Goal: Answer question/provide support

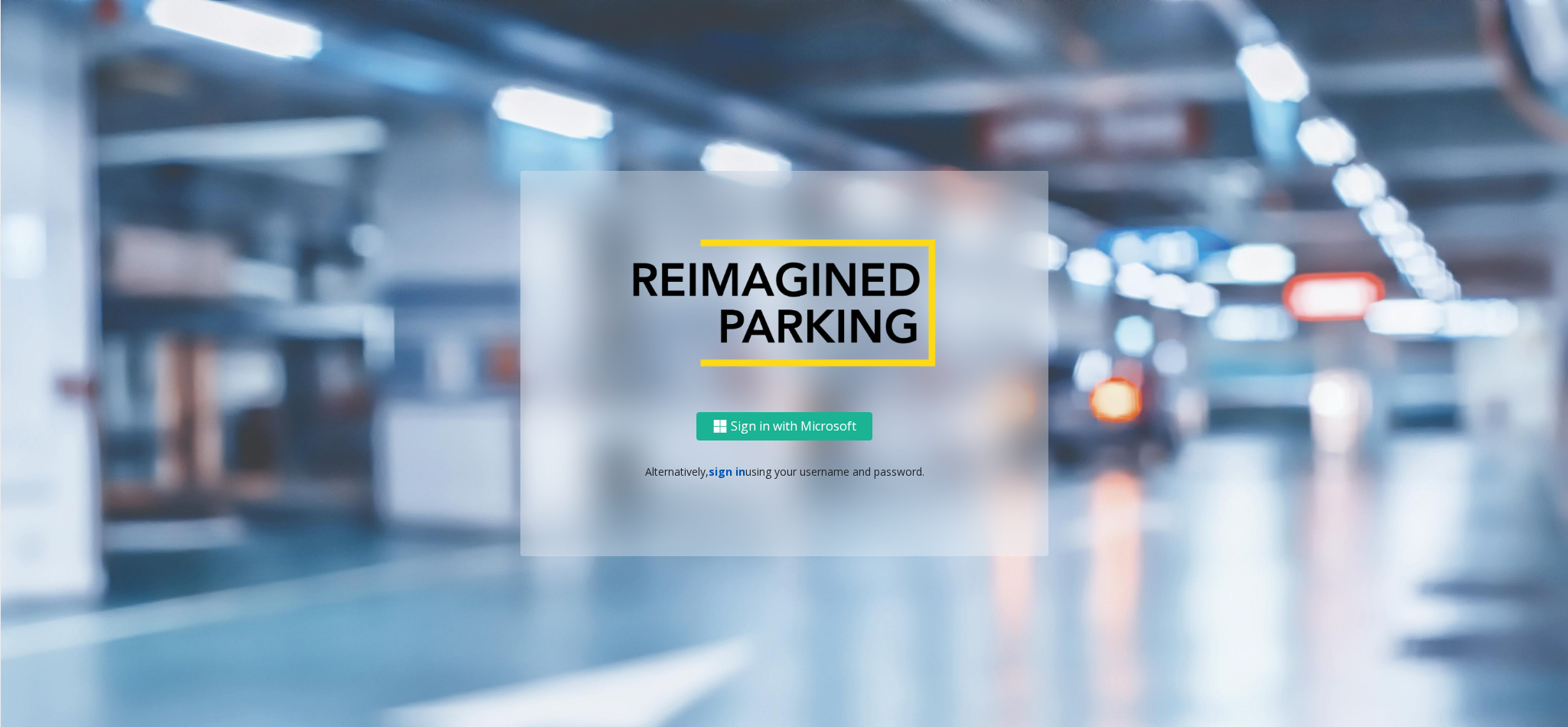
click at [712, 471] on link "sign in" at bounding box center [727, 471] width 37 height 14
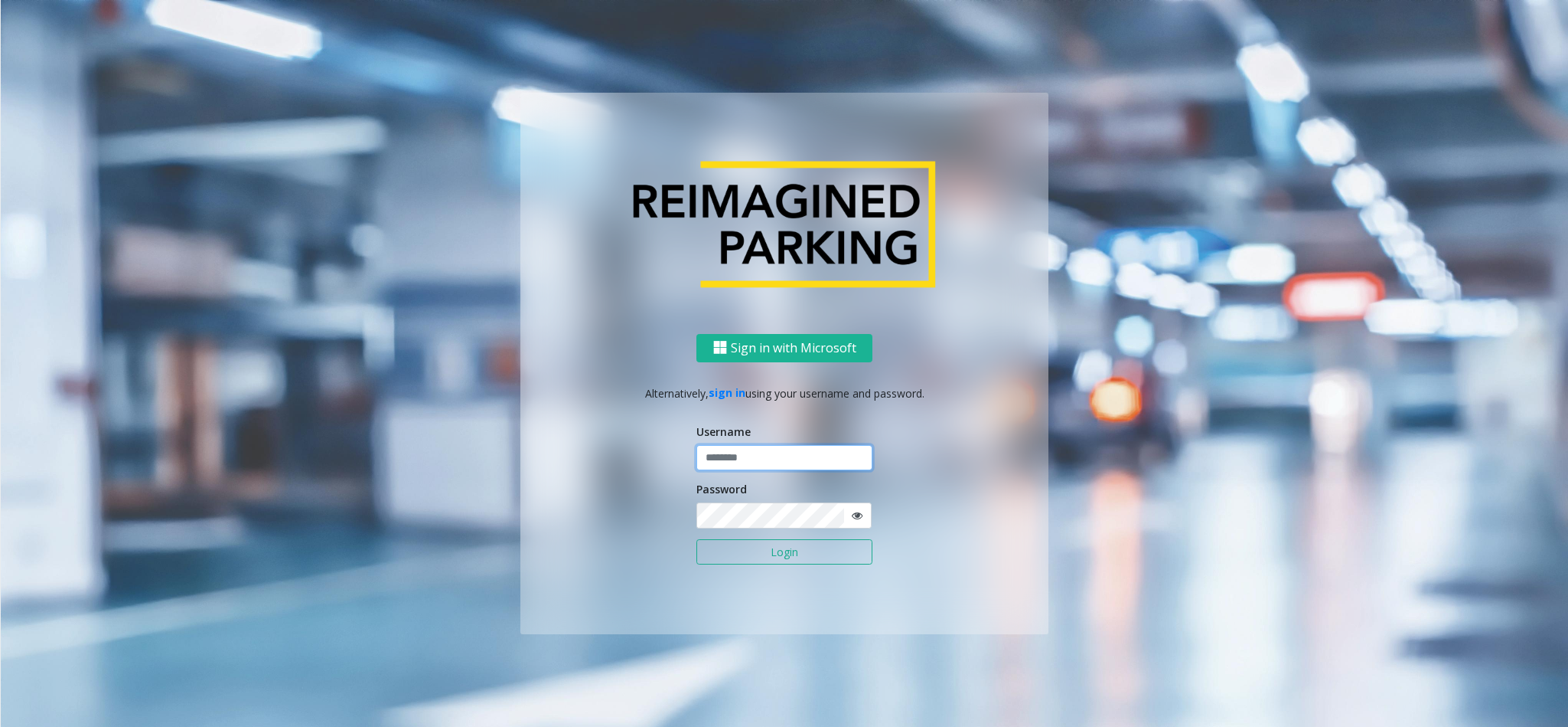
type input "**********"
click at [765, 547] on button "Login" at bounding box center [784, 552] width 176 height 26
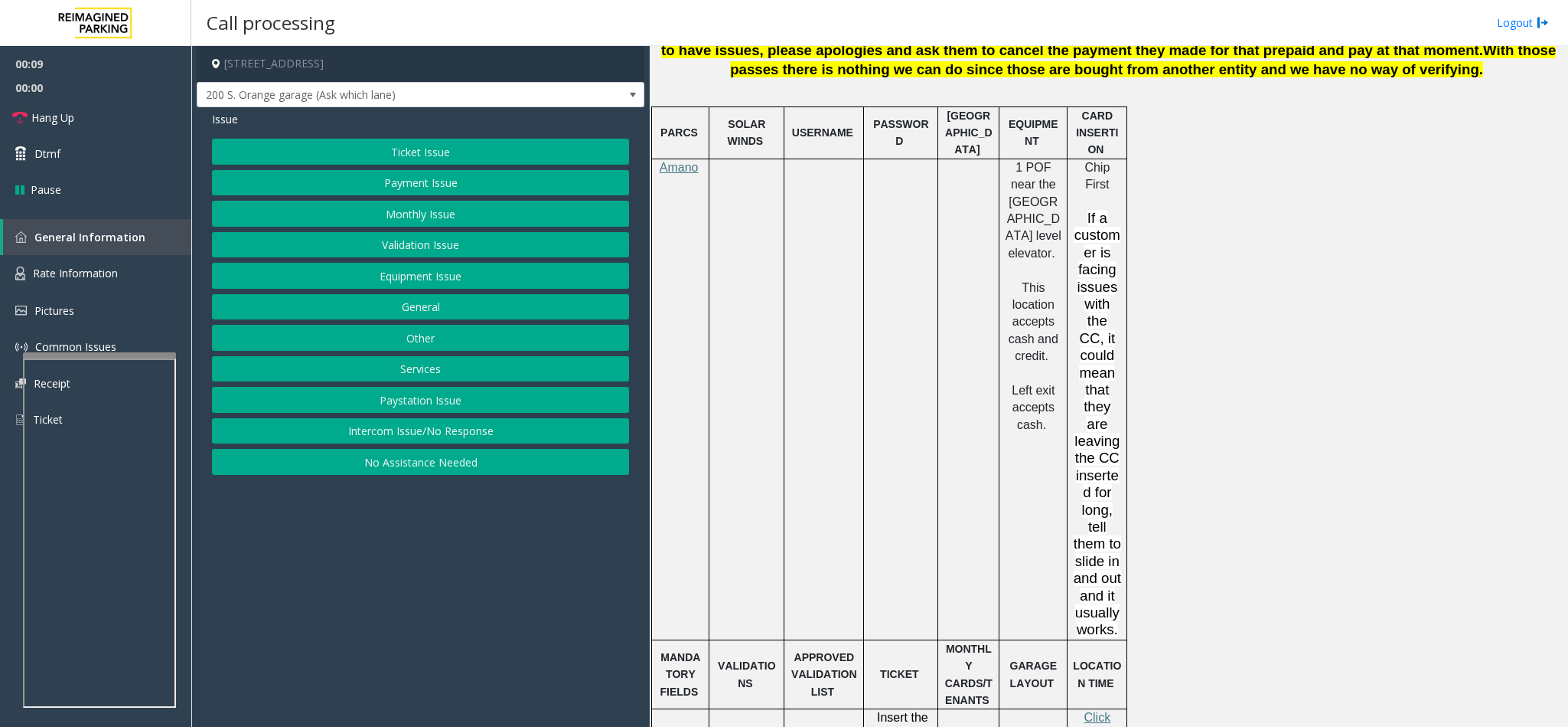
scroll to position [1263, 0]
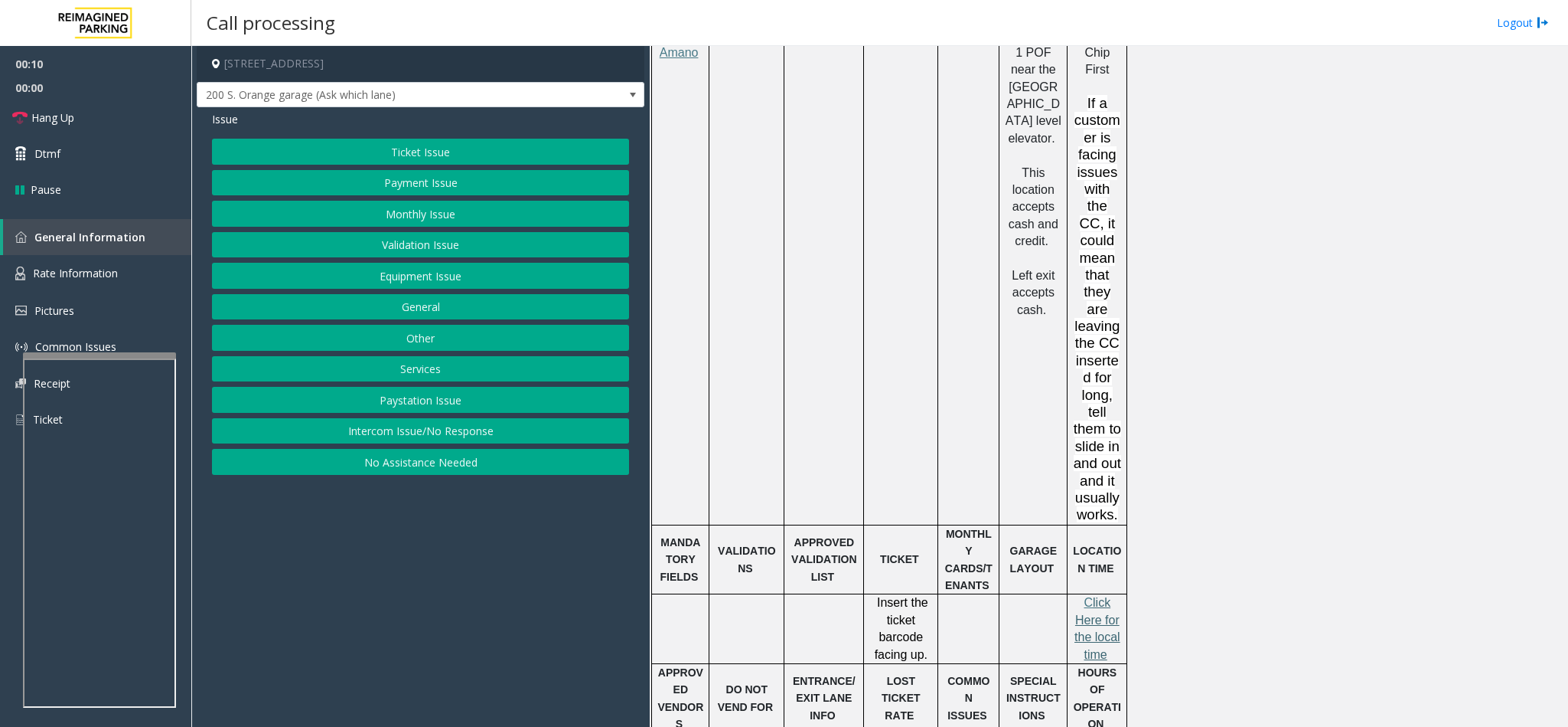
click at [1100, 595] on span "lick Here for the local time" at bounding box center [1098, 627] width 46 height 65
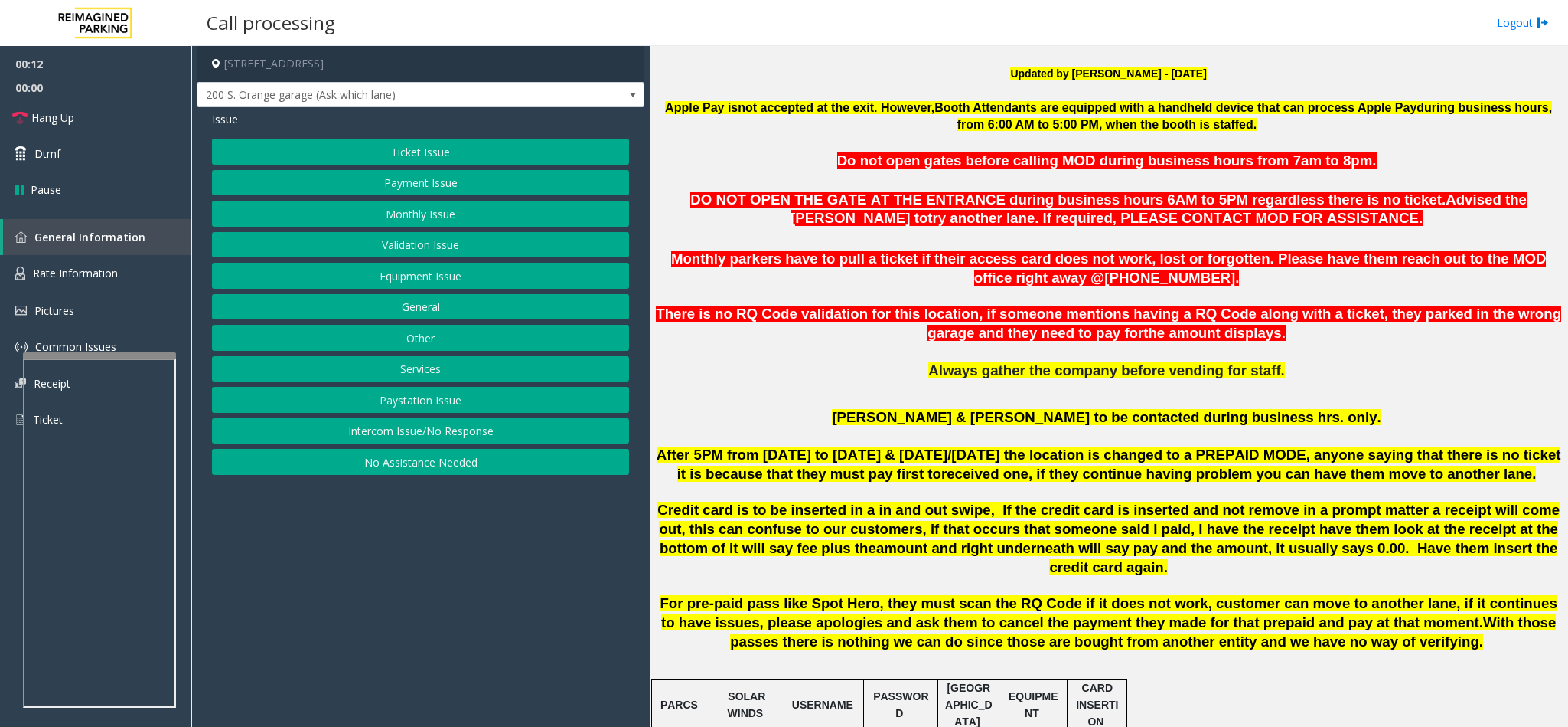
scroll to position [459, 0]
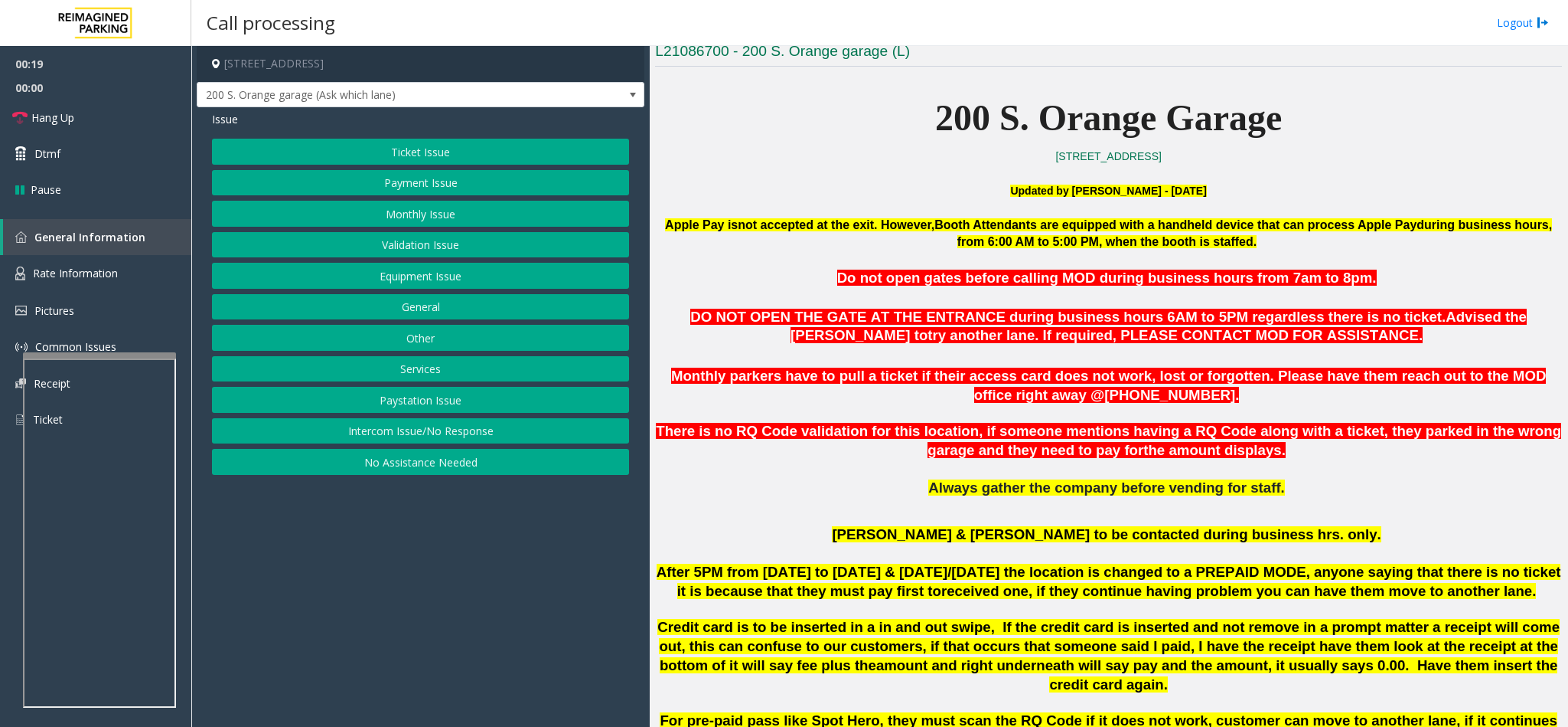
click at [418, 159] on button "Ticket Issue" at bounding box center [421, 151] width 417 height 26
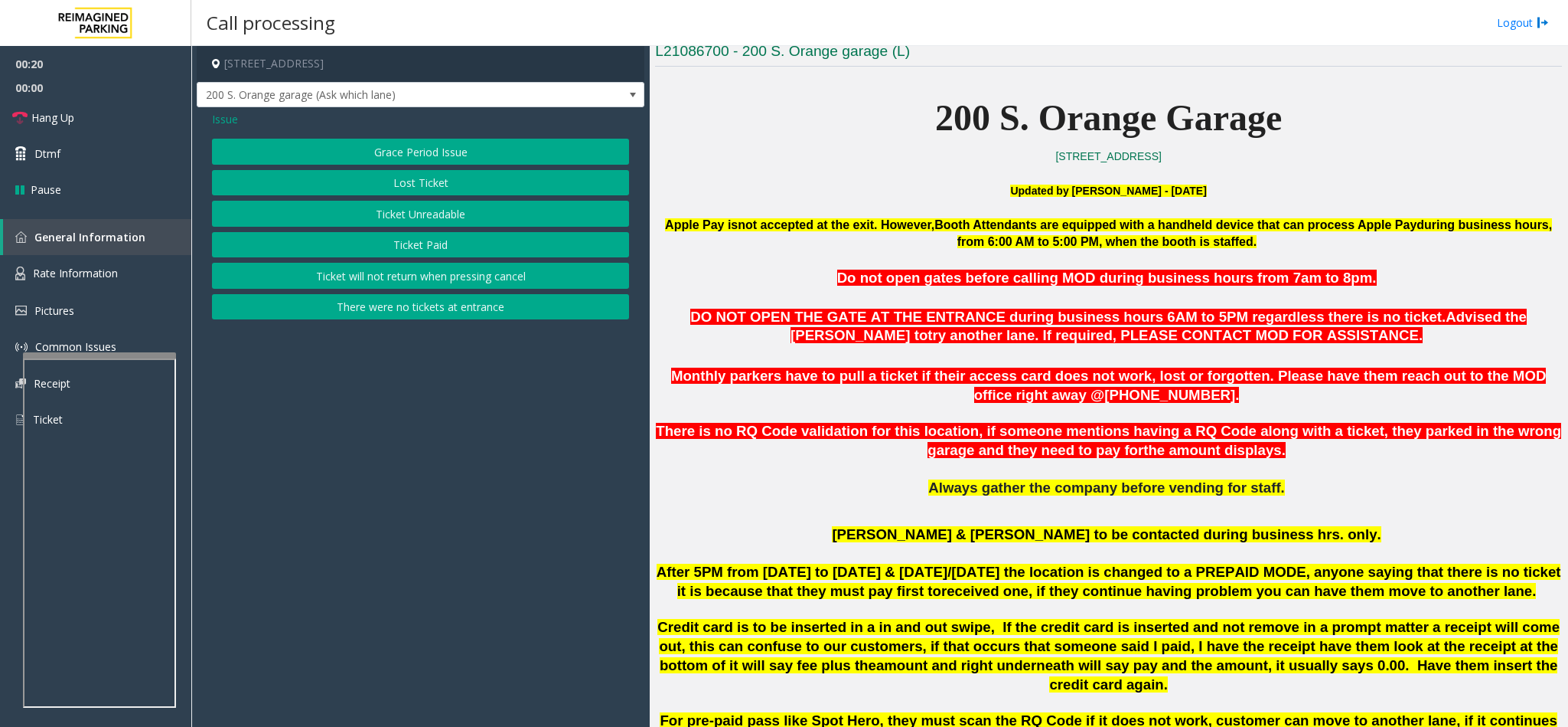
click at [430, 242] on button "Ticket Paid" at bounding box center [421, 245] width 417 height 26
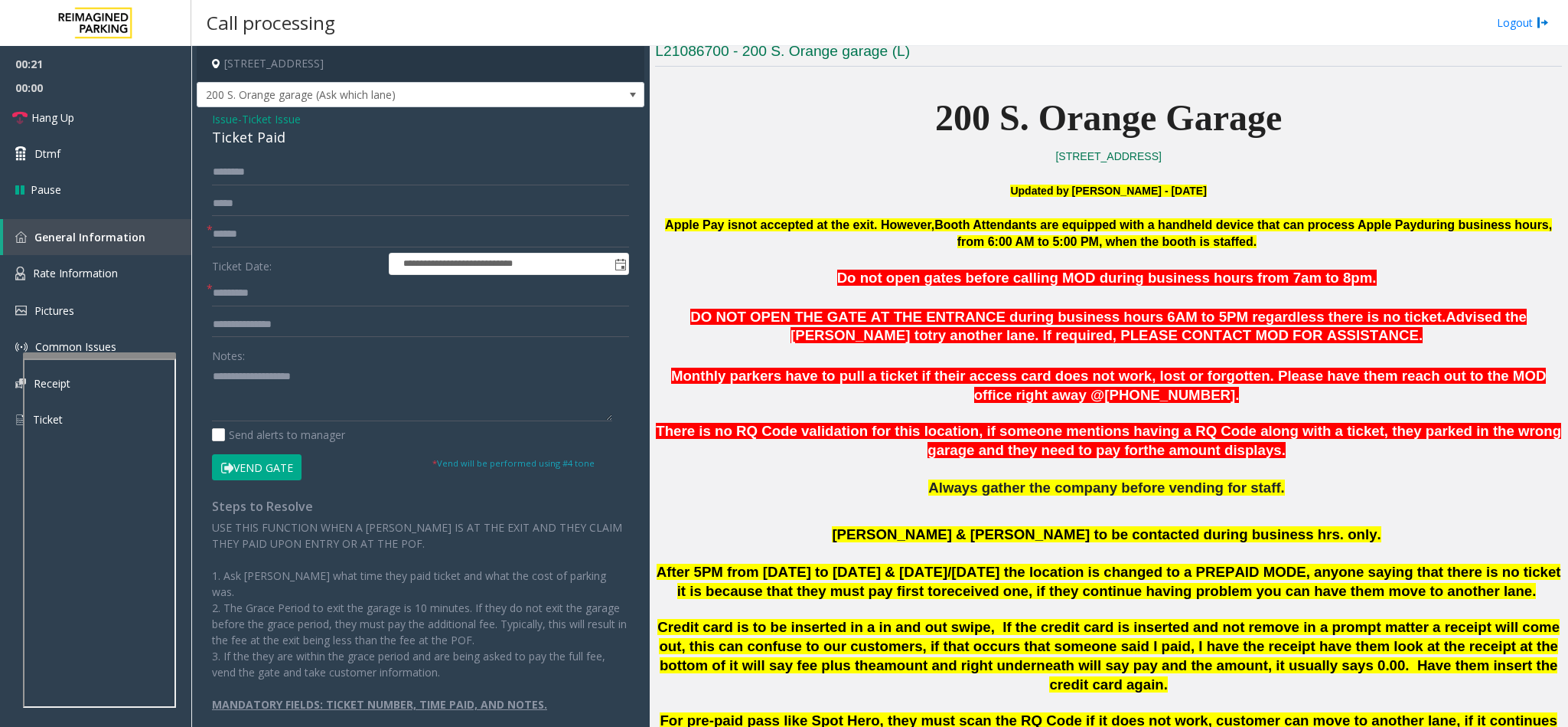
click at [233, 143] on div "Ticket Paid" at bounding box center [421, 137] width 417 height 21
click at [339, 387] on textarea at bounding box center [412, 392] width 400 height 57
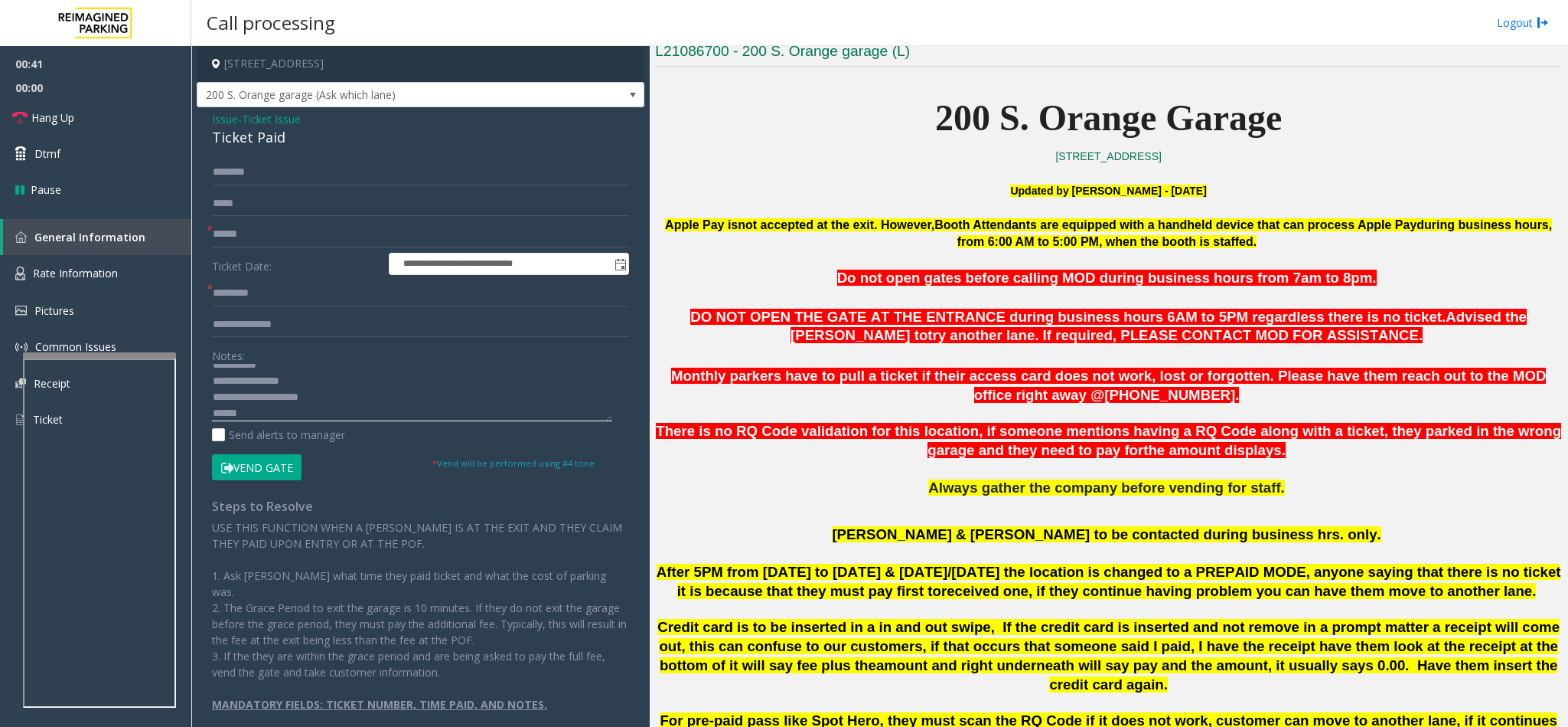
click at [345, 395] on textarea at bounding box center [412, 392] width 400 height 57
type textarea "**********"
click at [228, 237] on input "text" at bounding box center [421, 234] width 417 height 26
type input "*********"
click at [241, 297] on input "text" at bounding box center [421, 293] width 417 height 26
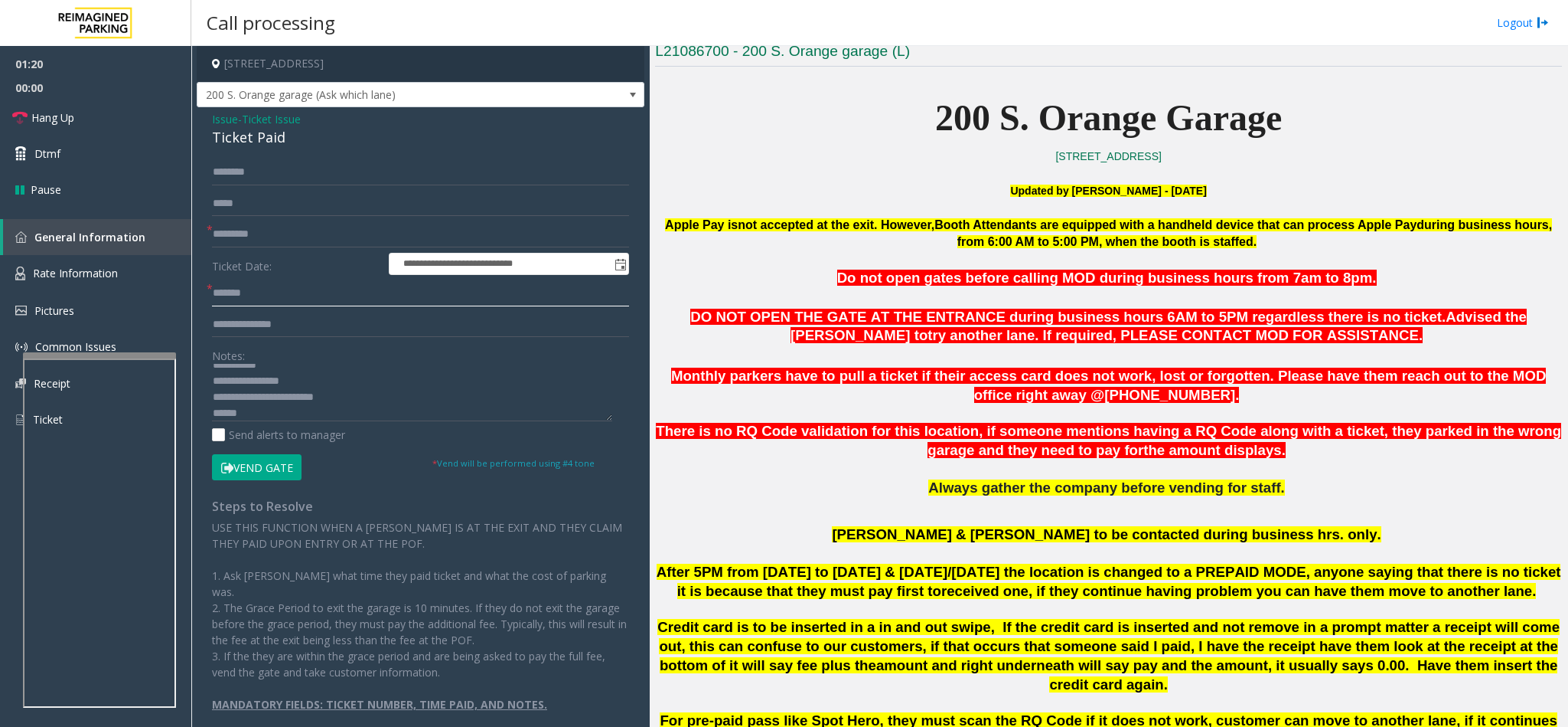
type input "*******"
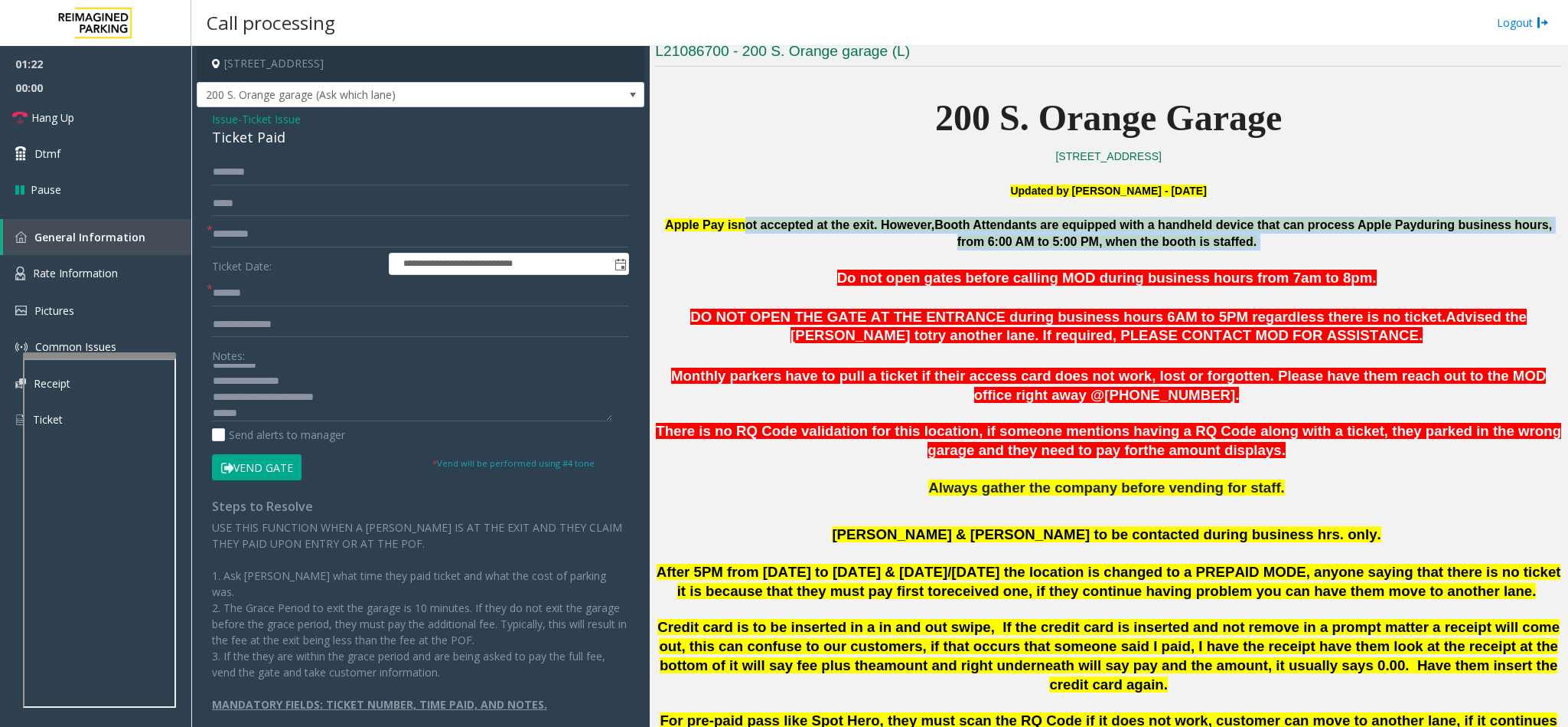
drag, startPoint x: 753, startPoint y: 221, endPoint x: 1157, endPoint y: 253, distance: 405.3
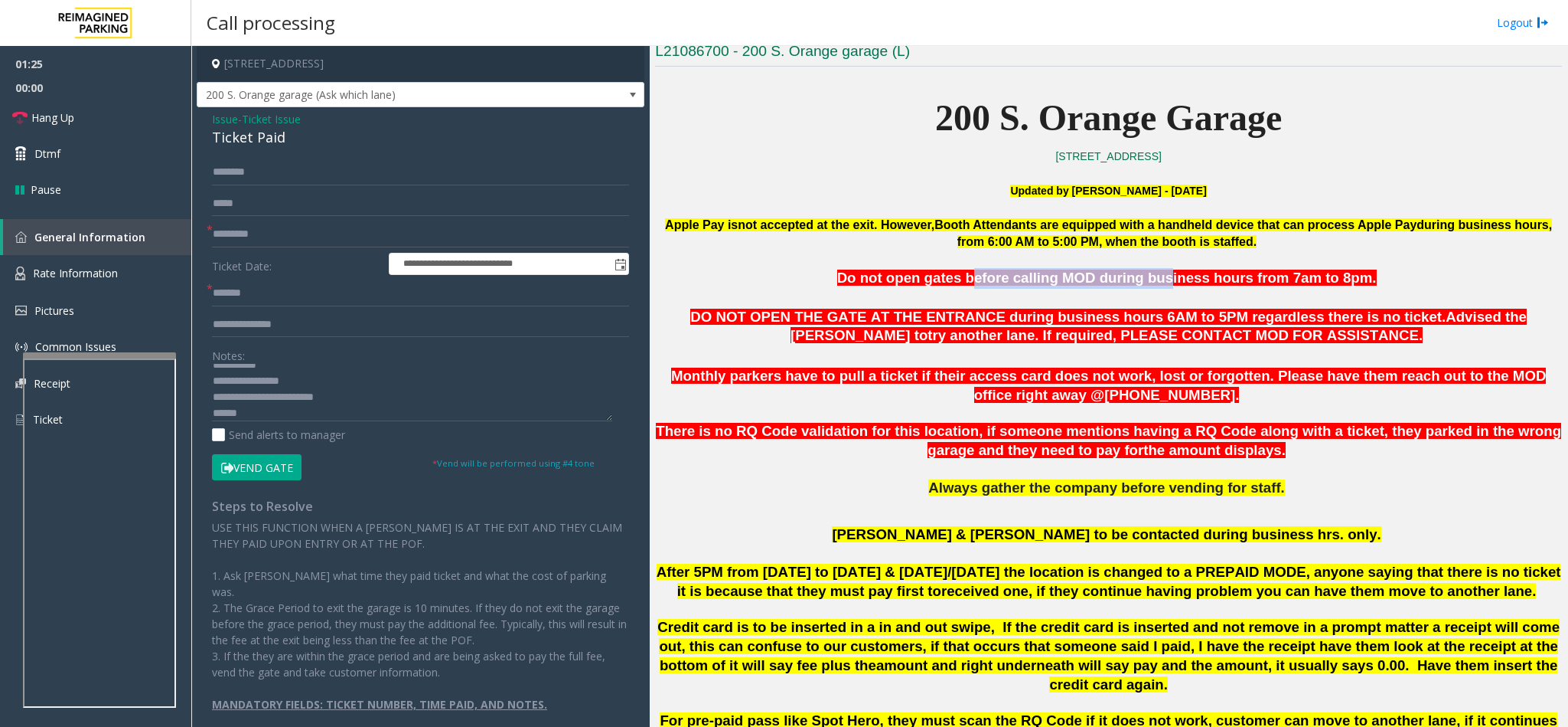
drag, startPoint x: 981, startPoint y: 273, endPoint x: 1157, endPoint y: 281, distance: 176.2
click at [1157, 281] on span "Do not open gates before calling MOD during business hours from 7am to 8pm" at bounding box center [1105, 277] width 535 height 16
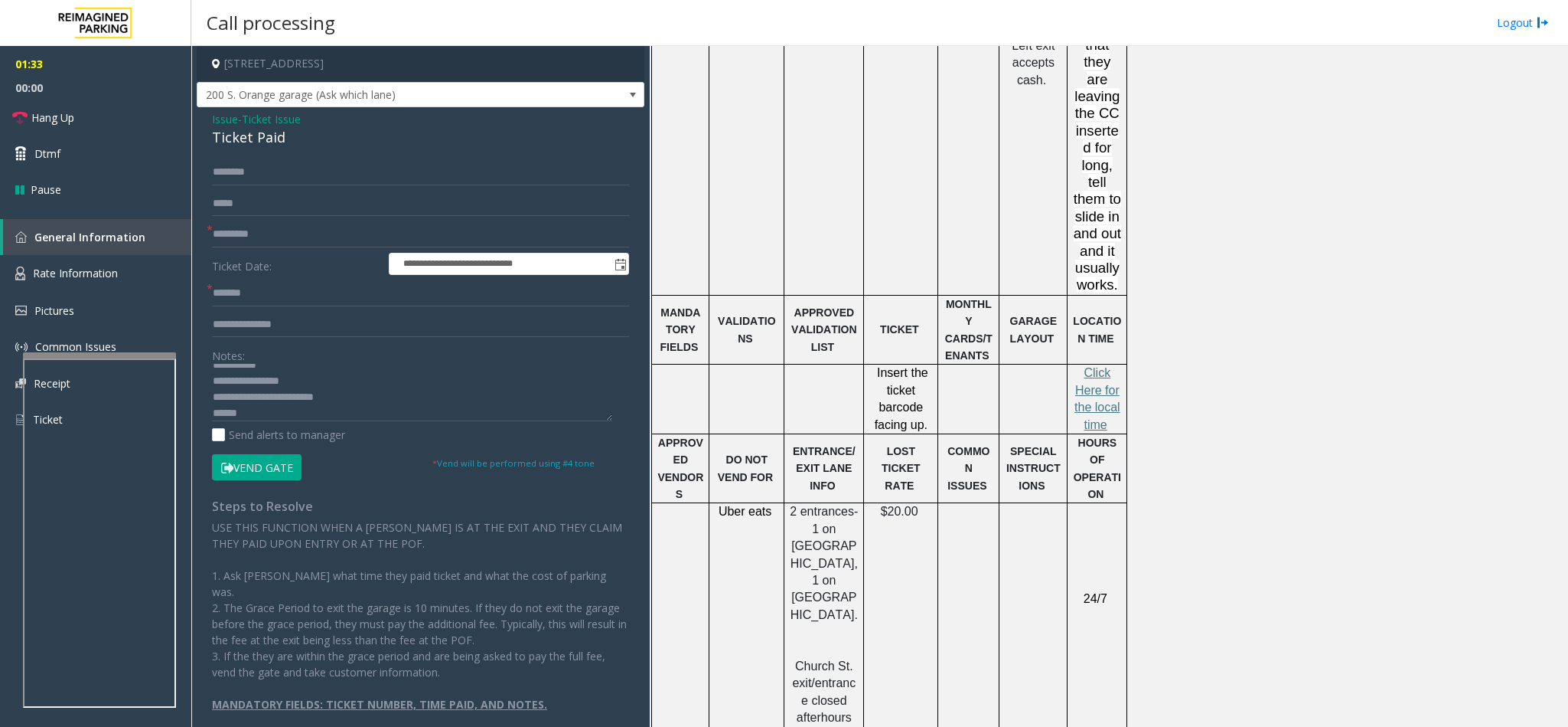
scroll to position [2192, 0]
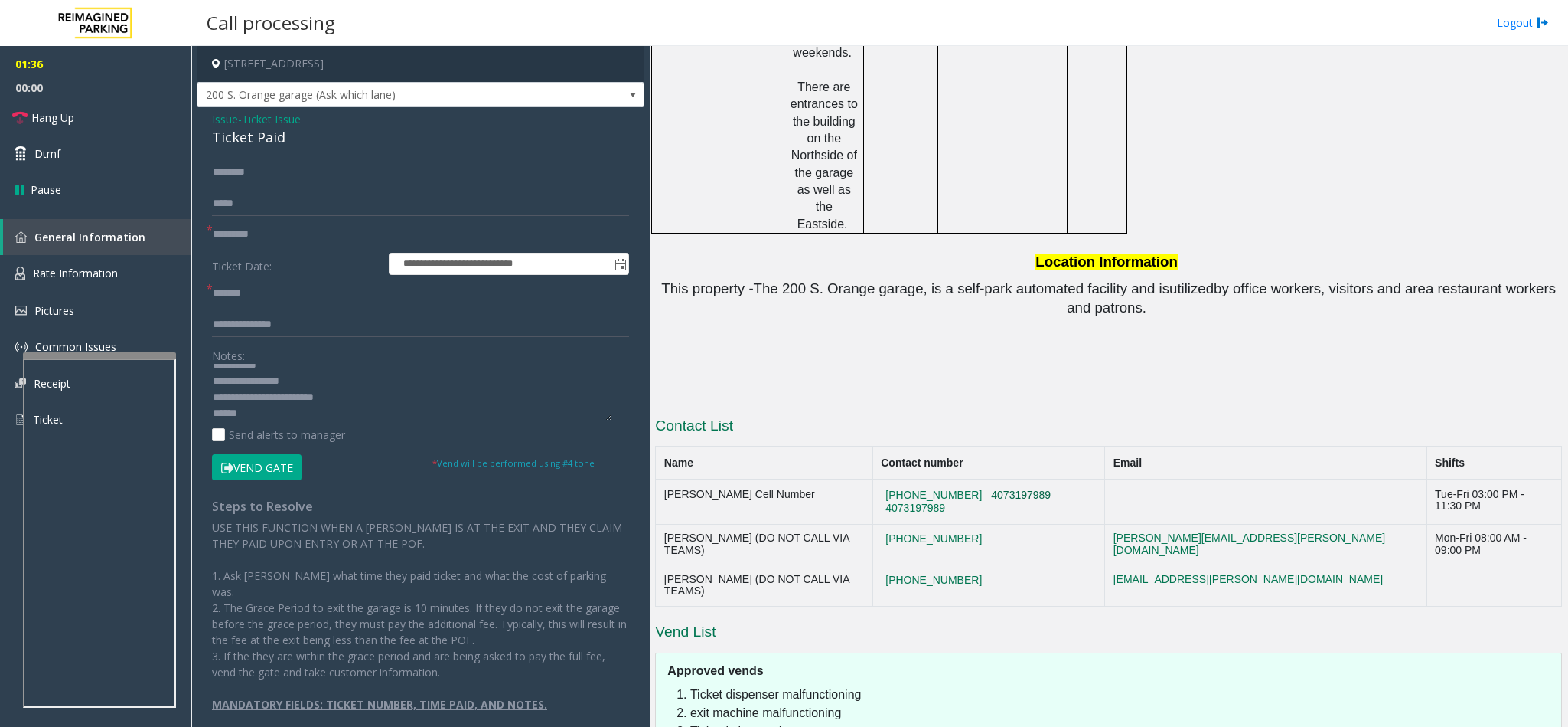
copy button "4073197989"
drag, startPoint x: 1132, startPoint y: 334, endPoint x: 1057, endPoint y: 342, distance: 75.4
click at [1057, 479] on td "[PHONE_NUMBER] 4073197989 4073197989" at bounding box center [988, 501] width 232 height 45
click at [253, 410] on textarea at bounding box center [412, 392] width 400 height 57
copy tr ") [PHONE_NUMBER]"
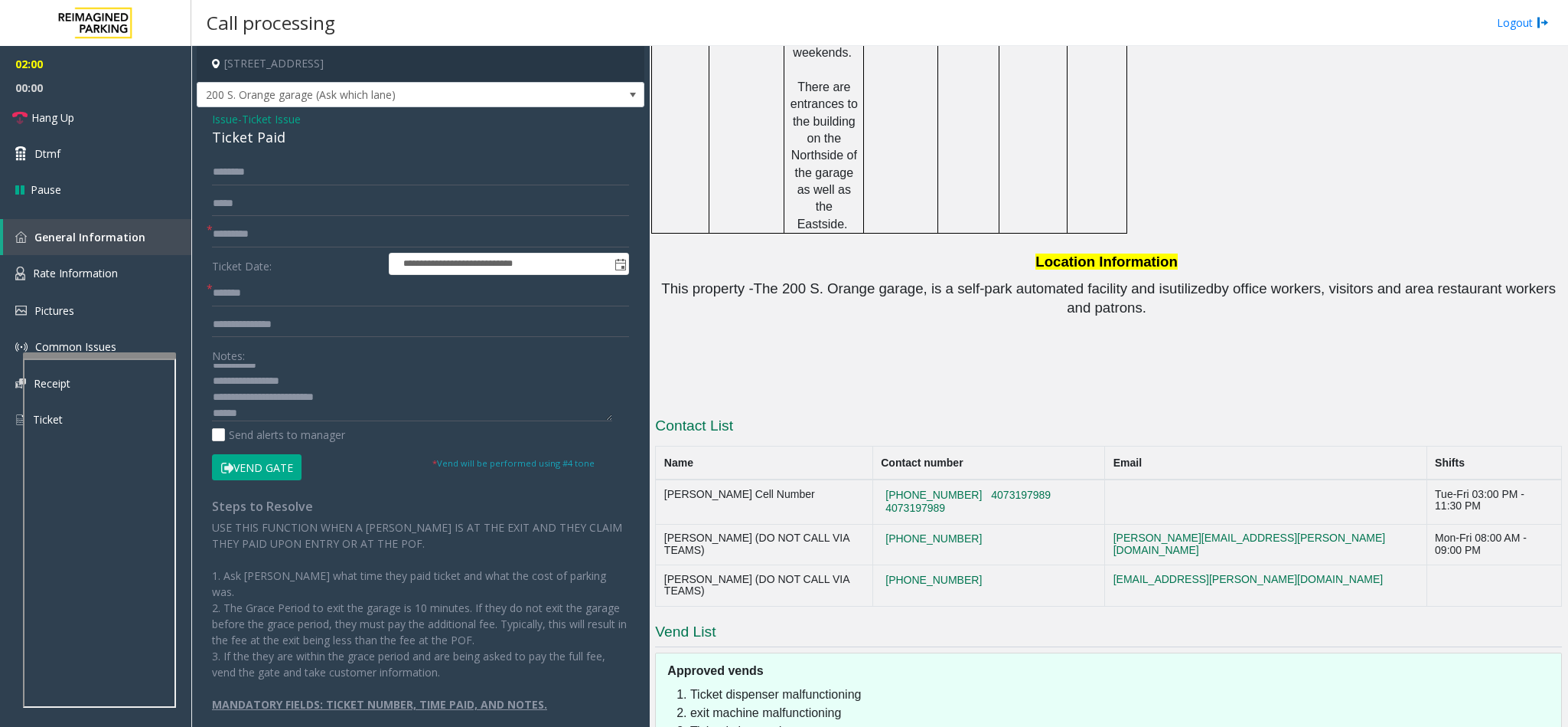
drag, startPoint x: 1024, startPoint y: 373, endPoint x: 883, endPoint y: 365, distance: 141.2
click at [883, 524] on tr "[PERSON_NAME] (DO NOT CALL VIA TEAMS) [PHONE_NUMBER] [PERSON_NAME][EMAIL_ADDRES…" at bounding box center [1108, 544] width 906 height 41
copy tr "[PHONE_NUMBER]"
drag, startPoint x: 995, startPoint y: 404, endPoint x: 898, endPoint y: 402, distance: 97.0
click at [898, 565] on tr "[PERSON_NAME] (DO NOT CALL VIA TEAMS) [PHONE_NUMBER] [EMAIL_ADDRESS][PERSON_NAM…" at bounding box center [1108, 586] width 906 height 41
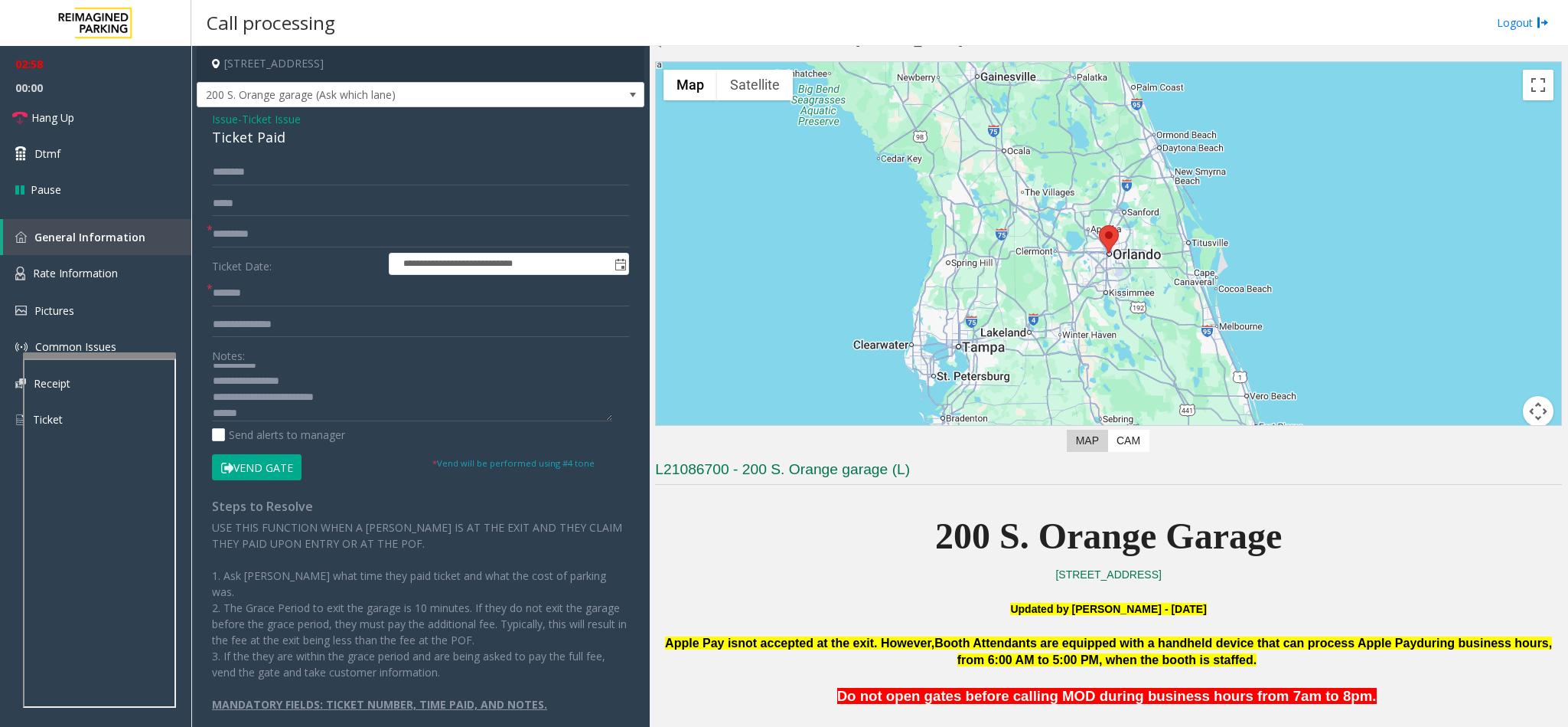
scroll to position [10, 0]
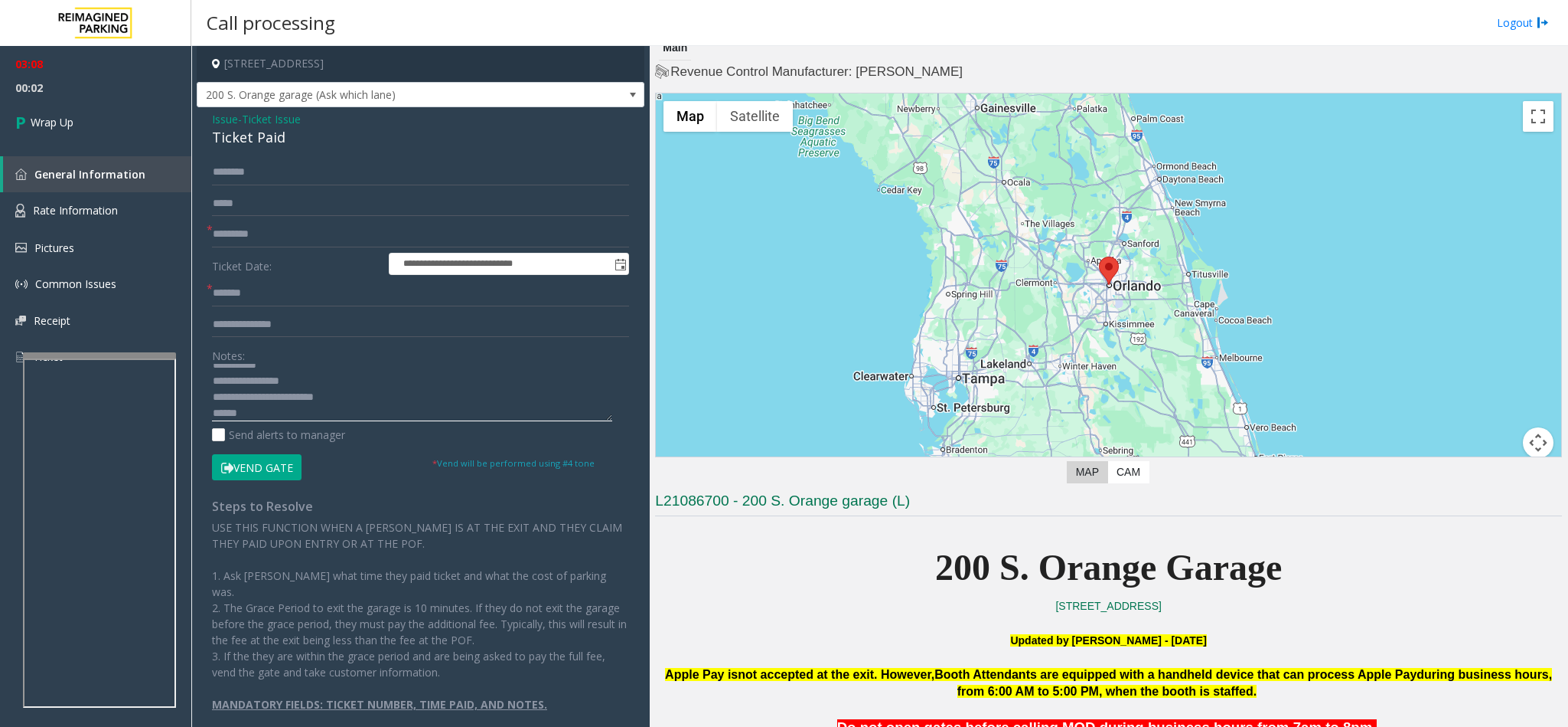
click at [296, 418] on textarea at bounding box center [412, 392] width 400 height 57
type textarea "**********"
click at [61, 108] on link "Wrap Up" at bounding box center [96, 122] width 191 height 45
